Goal: Task Accomplishment & Management: Manage account settings

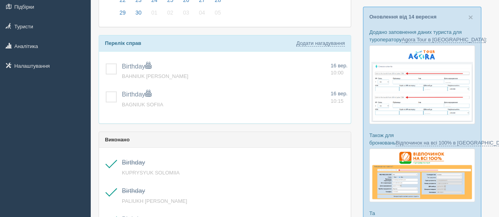
scroll to position [108, 0]
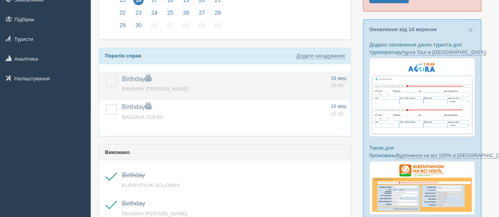
click at [106, 76] on label at bounding box center [106, 76] width 0 height 0
click at [0, 0] on input "checkbox" at bounding box center [0, 0] width 0 height 0
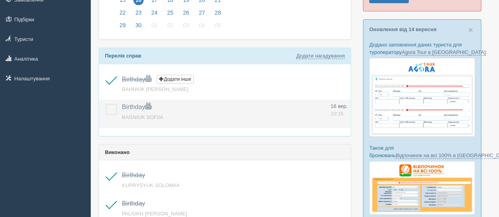
click at [106, 104] on label at bounding box center [106, 104] width 0 height 0
click at [0, 0] on input "checkbox" at bounding box center [0, 0] width 0 height 0
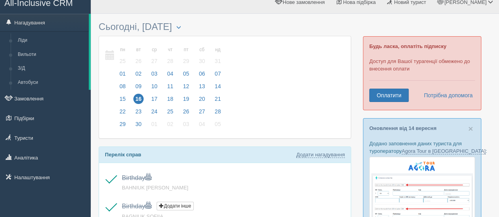
scroll to position [0, 0]
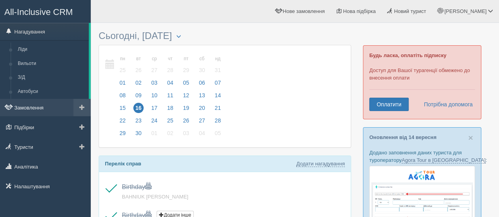
click at [53, 105] on link "Замовлення" at bounding box center [45, 107] width 91 height 17
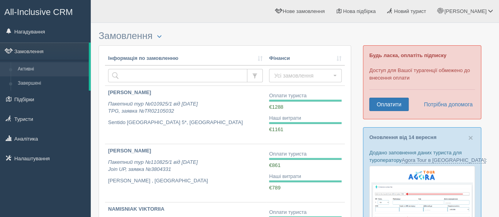
click at [37, 14] on span "All-Inclusive CRM" at bounding box center [38, 12] width 69 height 10
